Goal: Communication & Community: Answer question/provide support

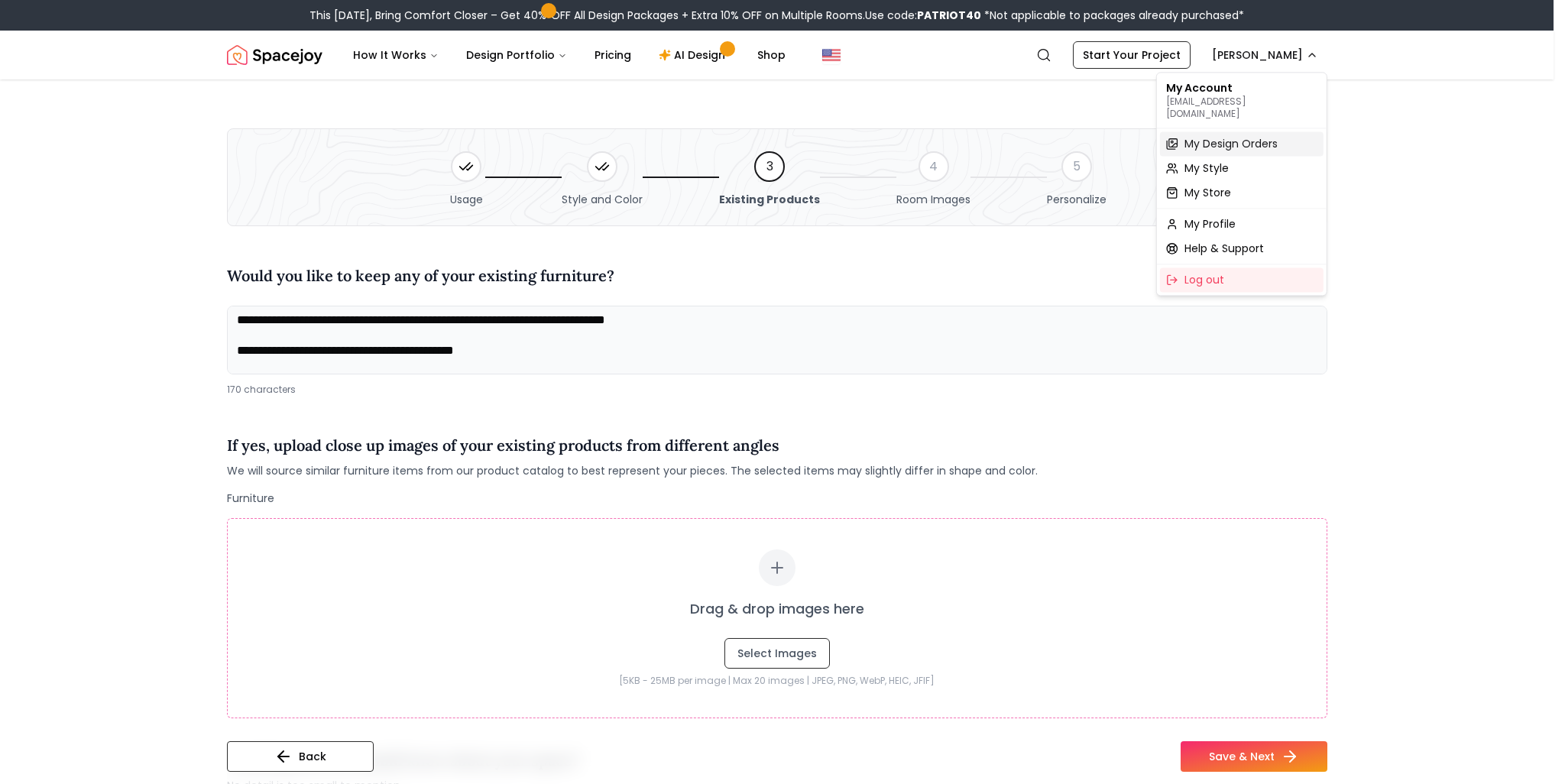
click at [1204, 136] on span "My Design Orders" at bounding box center [1231, 143] width 93 height 15
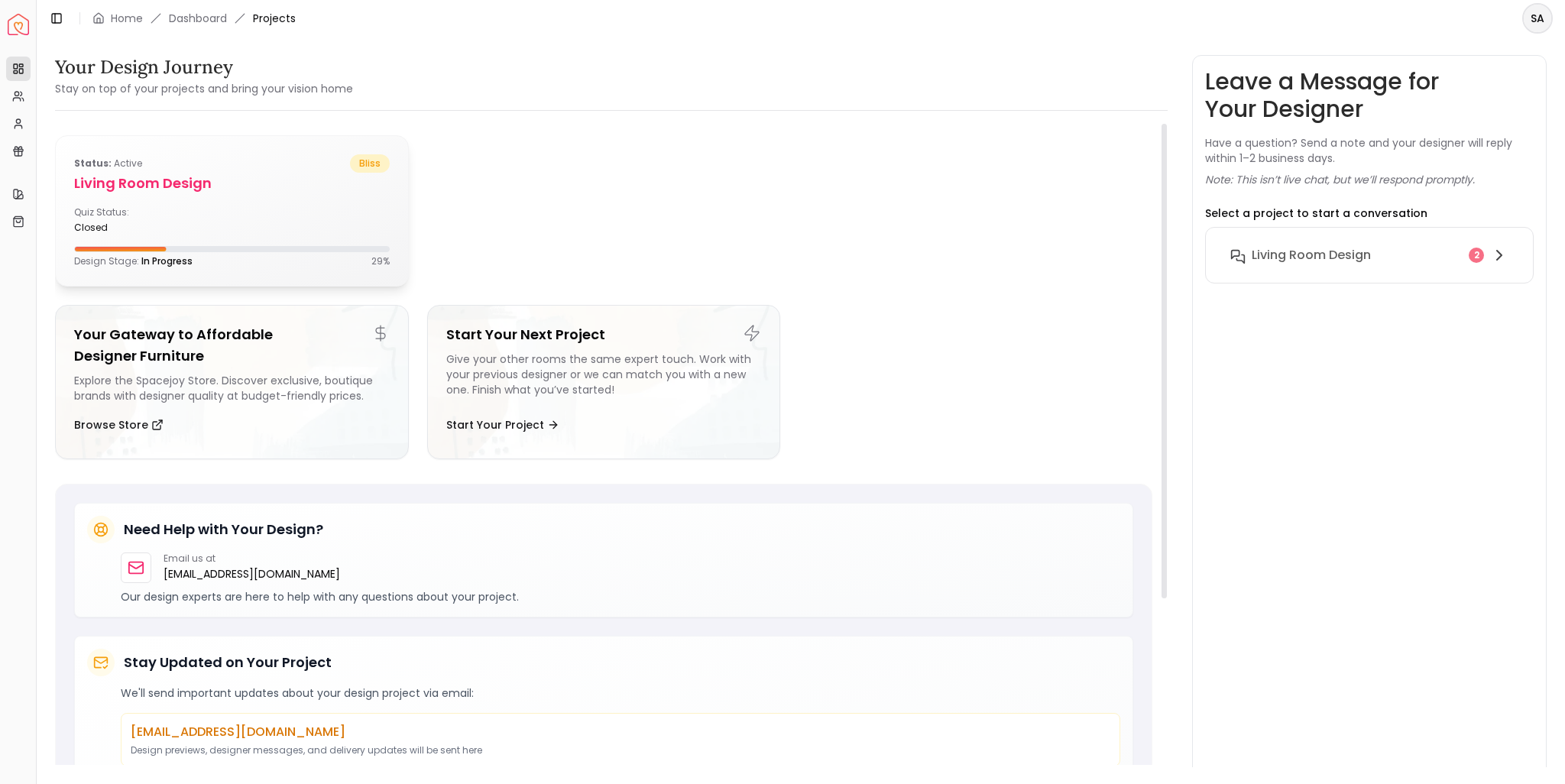
click at [294, 218] on div "Quiz Status: closed" at bounding box center [231, 220] width 315 height 27
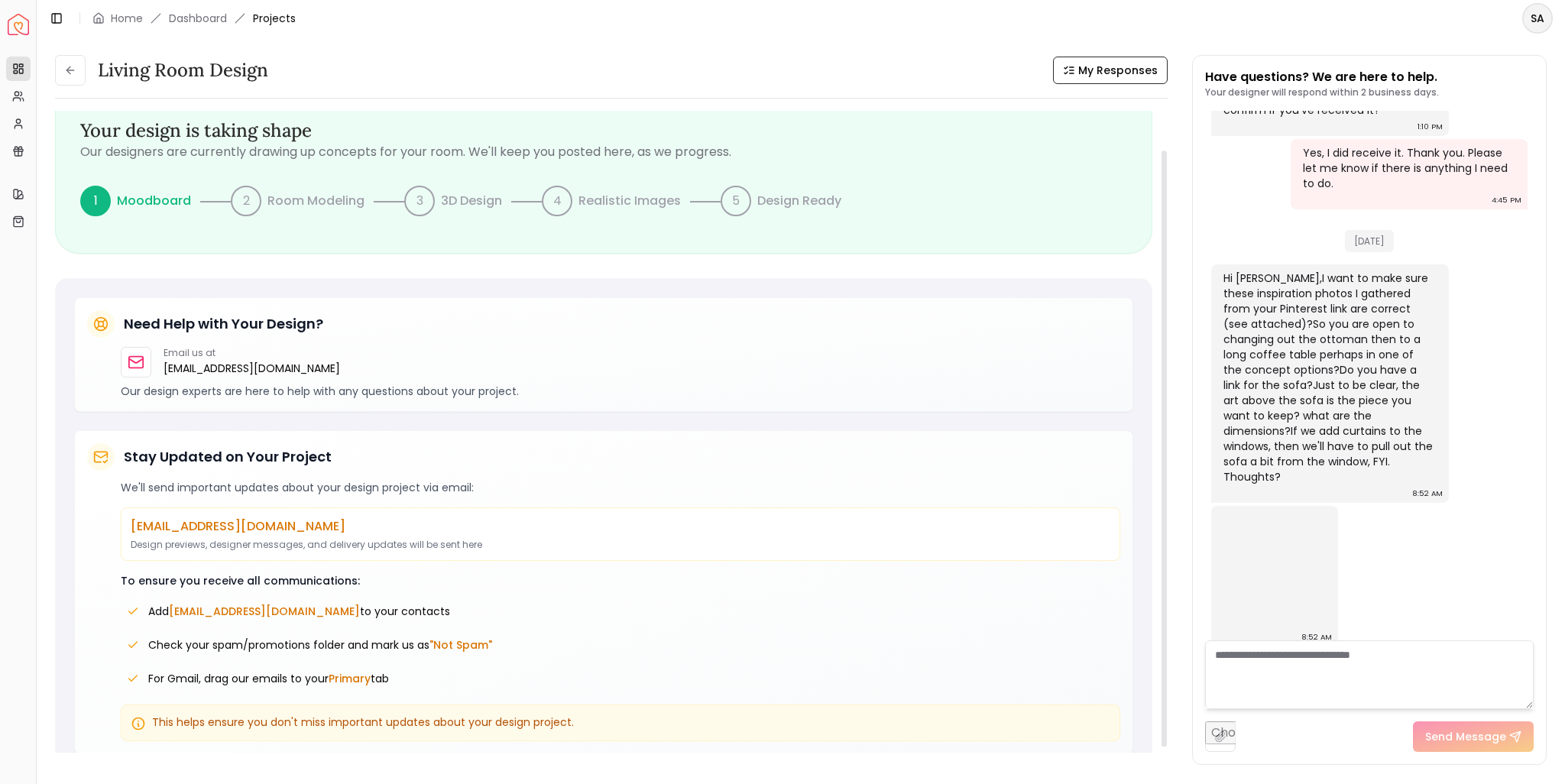
scroll to position [61, 0]
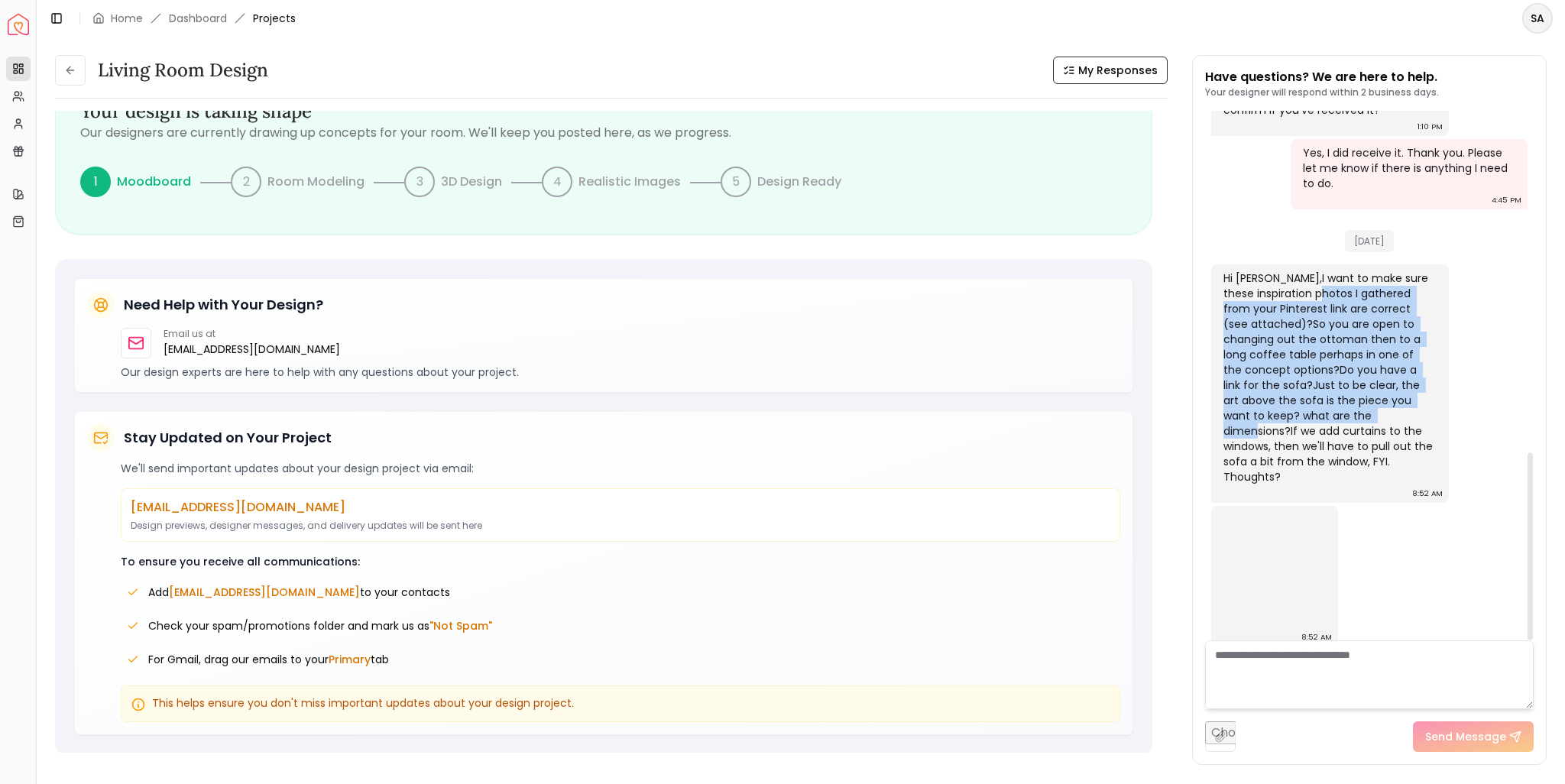
drag, startPoint x: 1328, startPoint y: 291, endPoint x: 1369, endPoint y: 415, distance: 130.6
click at [1369, 415] on div "Hi [PERSON_NAME],I want to make sure these inspiration photos I gathered from y…" at bounding box center [1329, 377] width 210 height 214
click at [1287, 547] on img at bounding box center [1274, 569] width 115 height 115
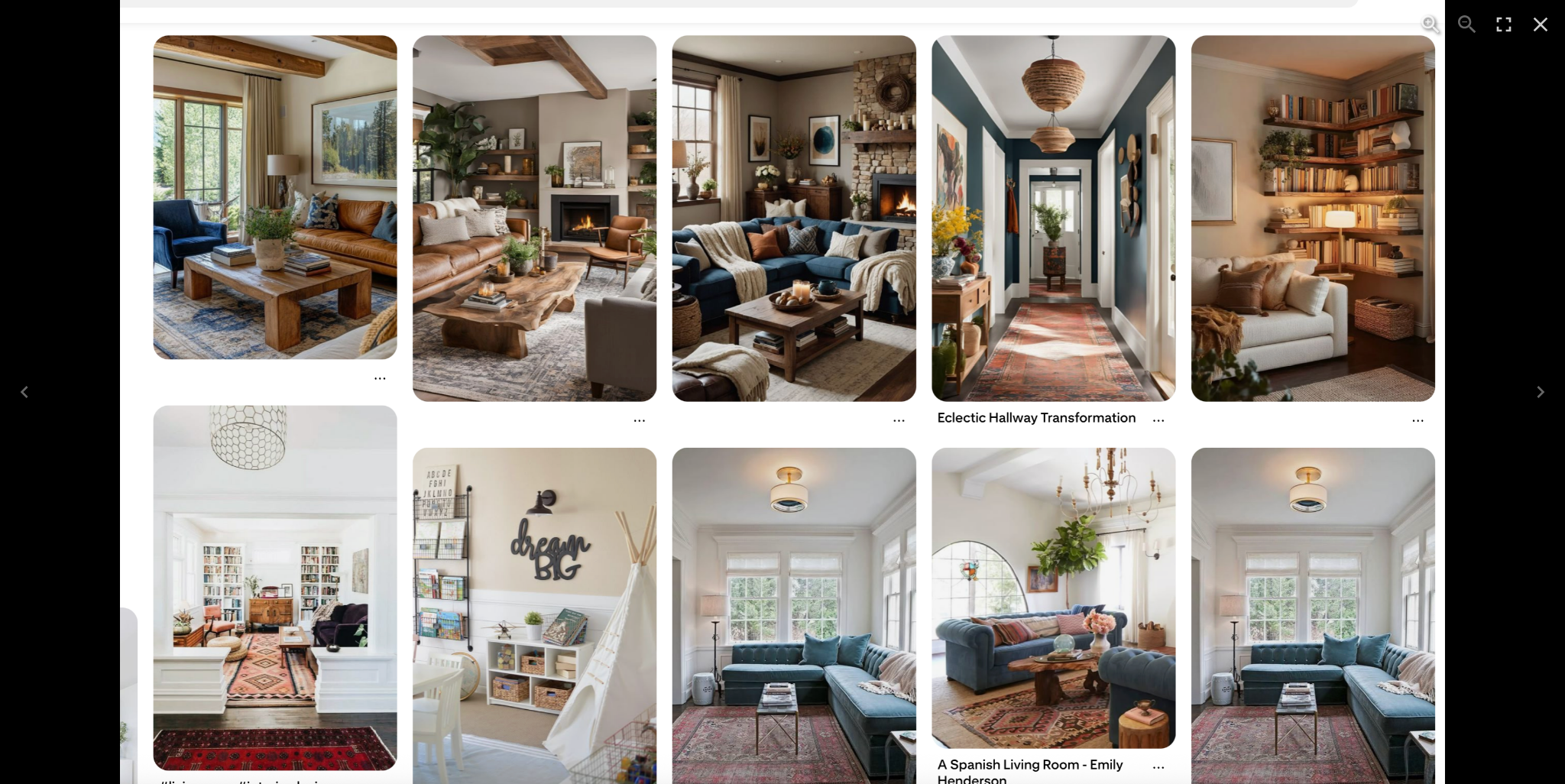
click at [1488, 265] on div "1 of 1" at bounding box center [782, 392] width 1565 height 784
drag, startPoint x: 1507, startPoint y: 291, endPoint x: 1538, endPoint y: 65, distance: 228.1
click at [1507, 288] on div "1 of 1" at bounding box center [782, 392] width 1565 height 784
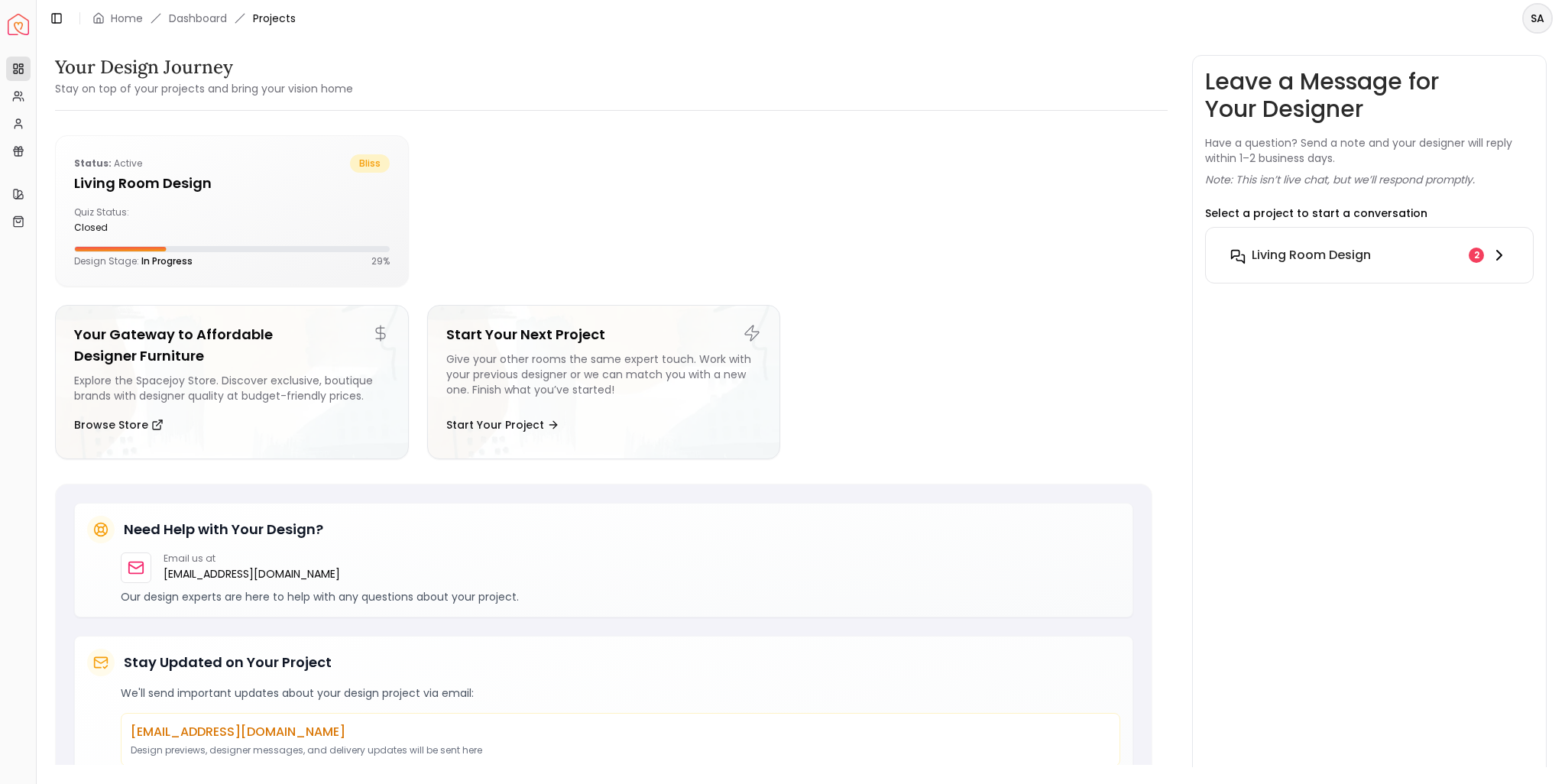
click at [1348, 251] on h6 "Living Room design" at bounding box center [1311, 256] width 119 height 18
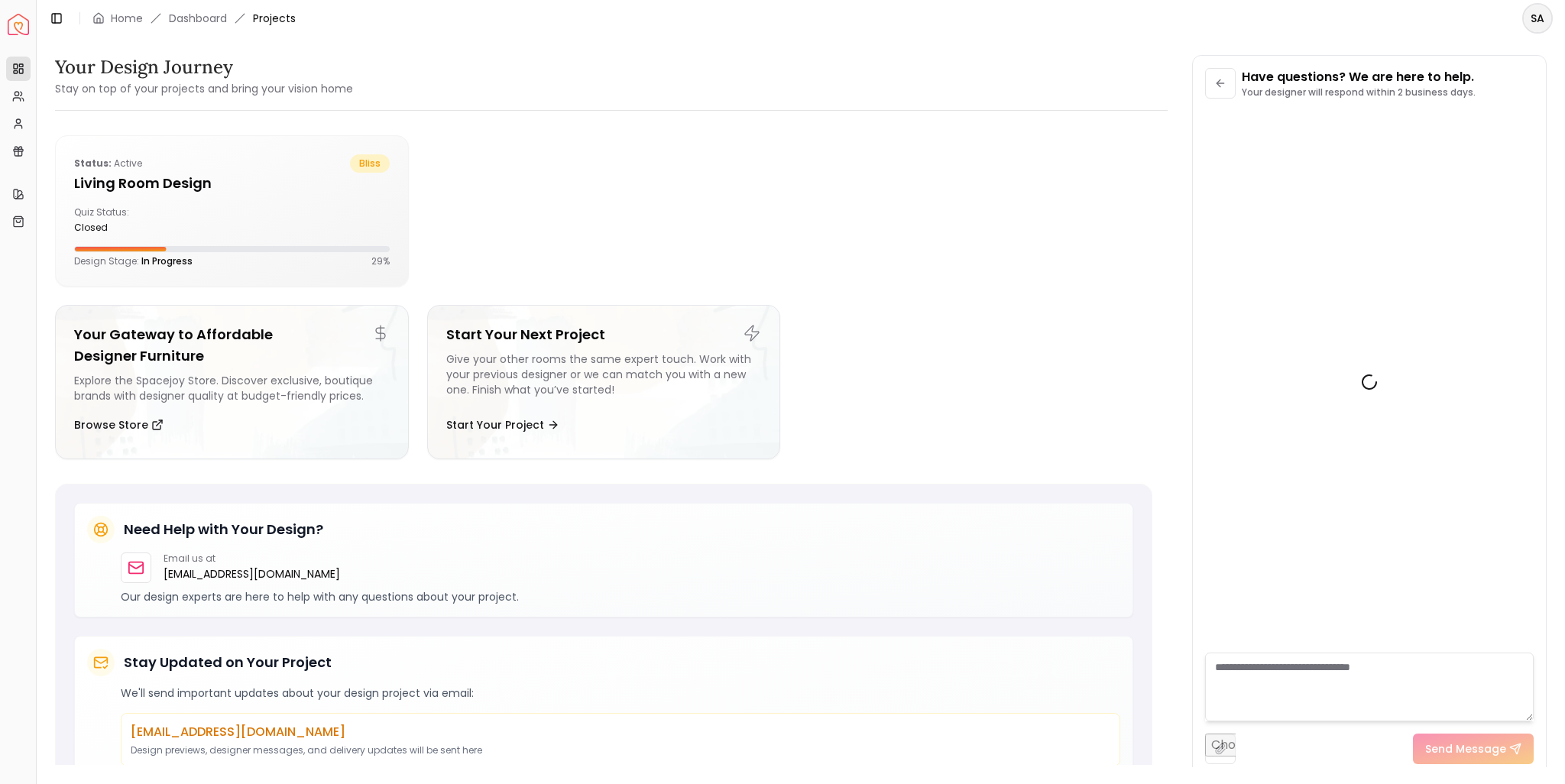
scroll to position [955, 0]
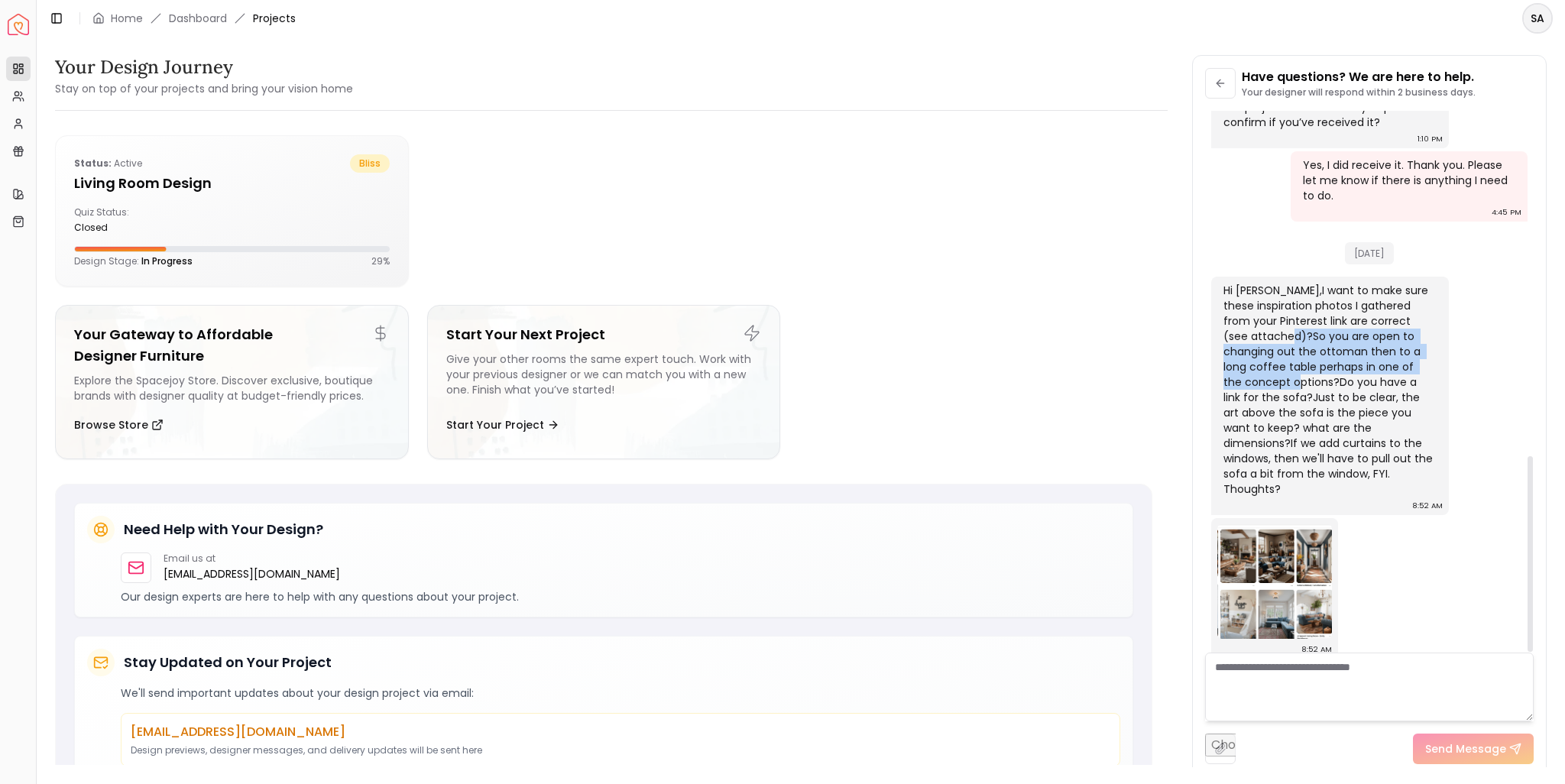
drag, startPoint x: 1313, startPoint y: 335, endPoint x: 1320, endPoint y: 377, distance: 42.6
click at [1320, 377] on div "Hi [PERSON_NAME],I want to make sure these inspiration photos I gathered from y…" at bounding box center [1329, 390] width 210 height 214
click at [1269, 676] on textarea at bounding box center [1369, 687] width 329 height 69
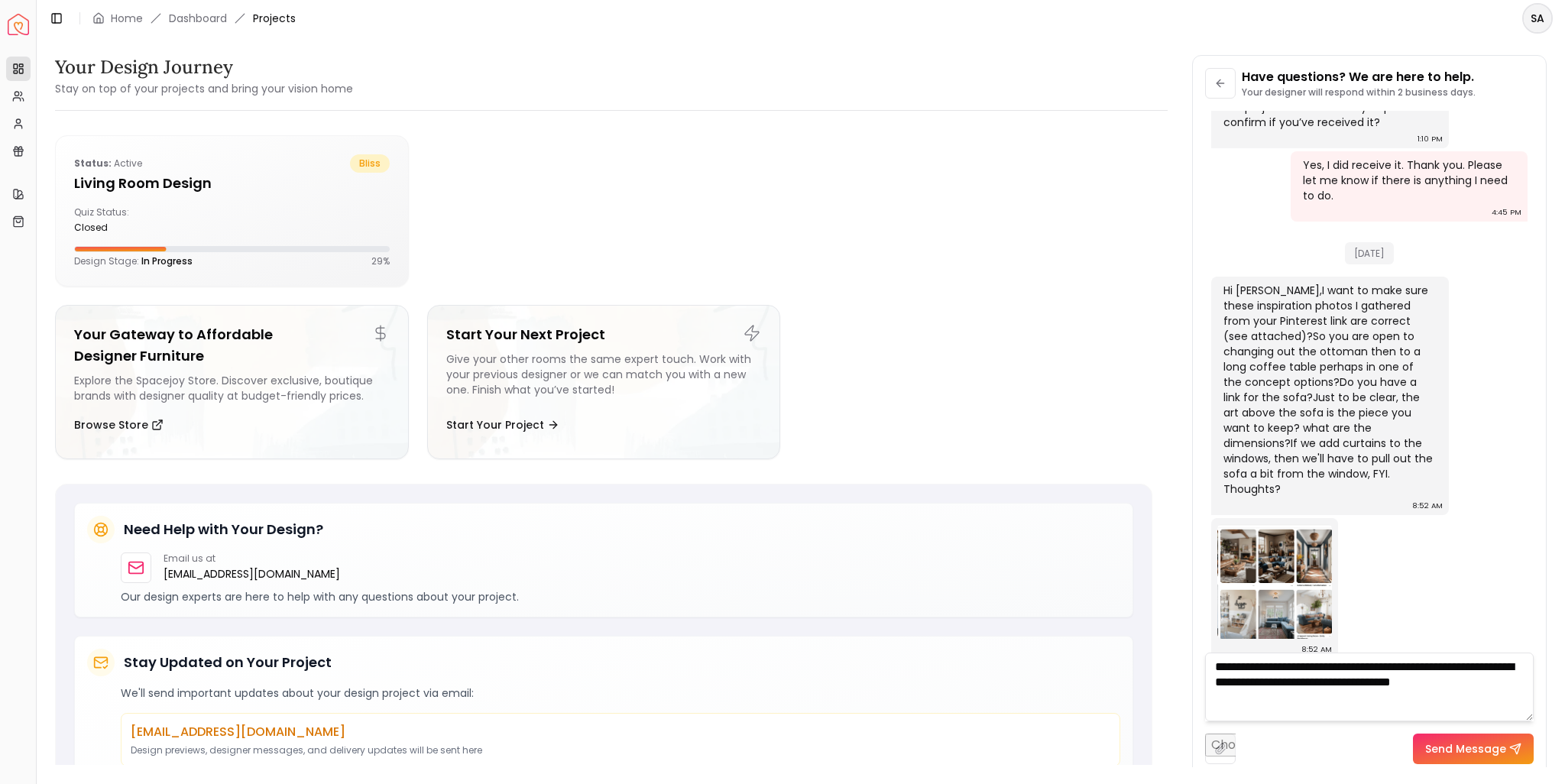
paste textarea "**********"
type textarea "**********"
click at [1452, 749] on button "Send Message" at bounding box center [1473, 748] width 121 height 31
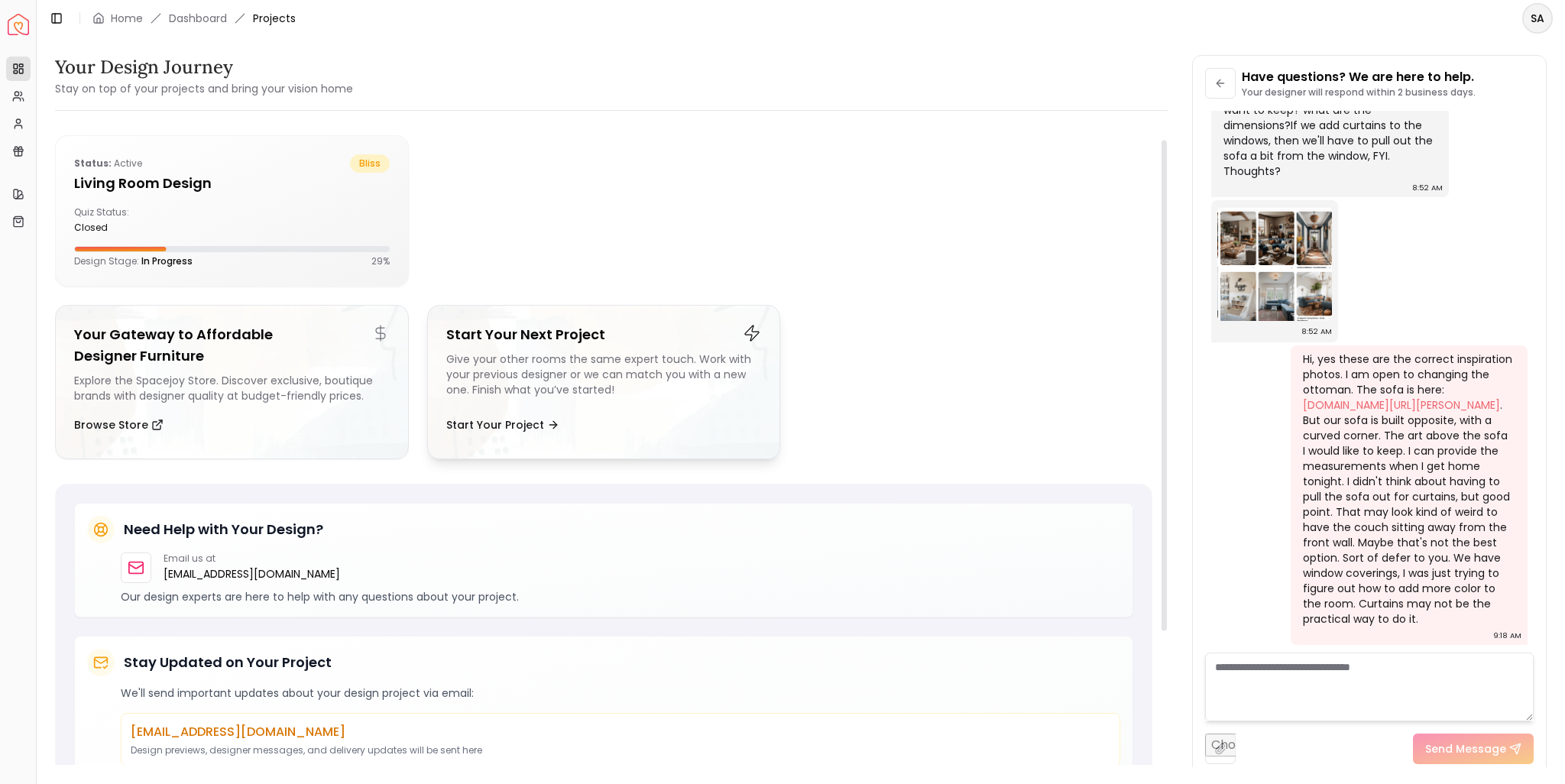
scroll to position [211, 0]
